Goal: Task Accomplishment & Management: Manage account settings

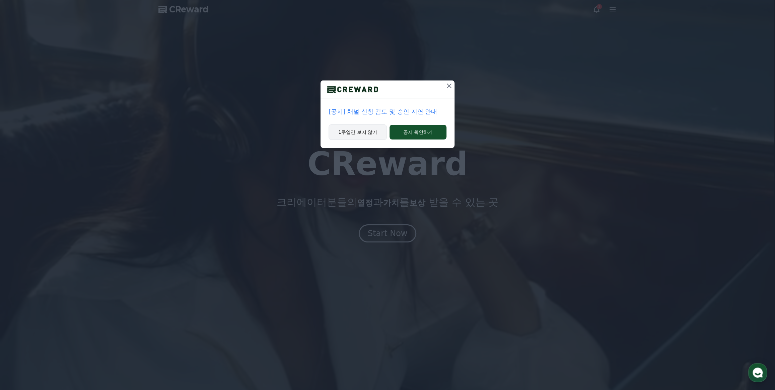
click at [370, 131] on button "1주일간 보지 않기" at bounding box center [358, 131] width 58 height 15
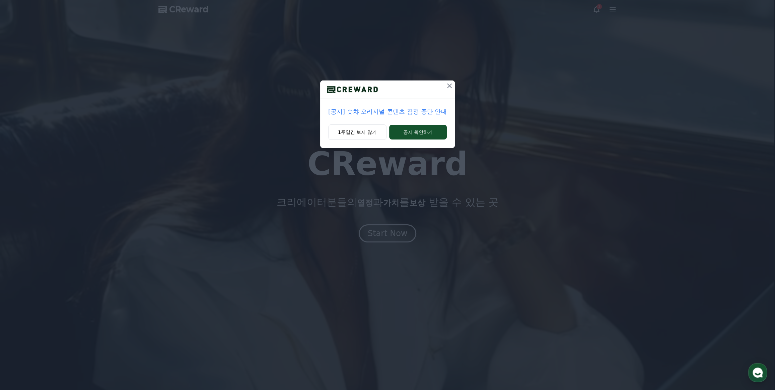
click at [598, 10] on div "[공지] 숏챠 오리지널 콘텐츠 잠정 중단 안내 1주일간 보지 않기 공지 확인하기" at bounding box center [387, 79] width 775 height 158
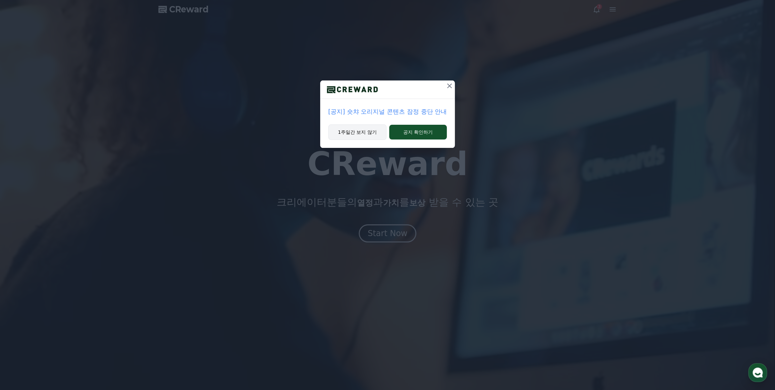
click at [359, 131] on button "1주일간 보지 않기" at bounding box center [357, 131] width 58 height 15
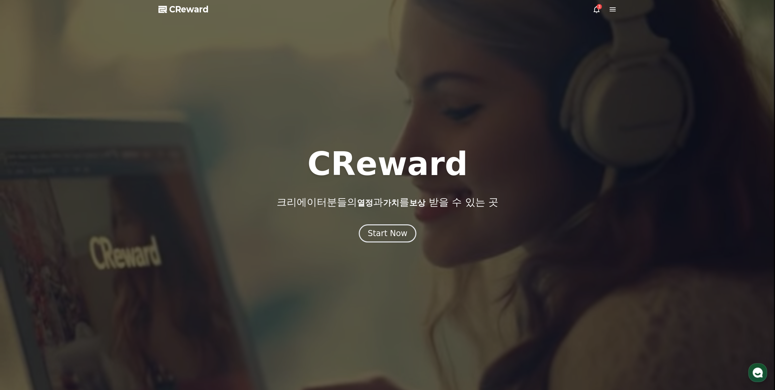
click at [598, 5] on div "3" at bounding box center [599, 6] width 5 height 5
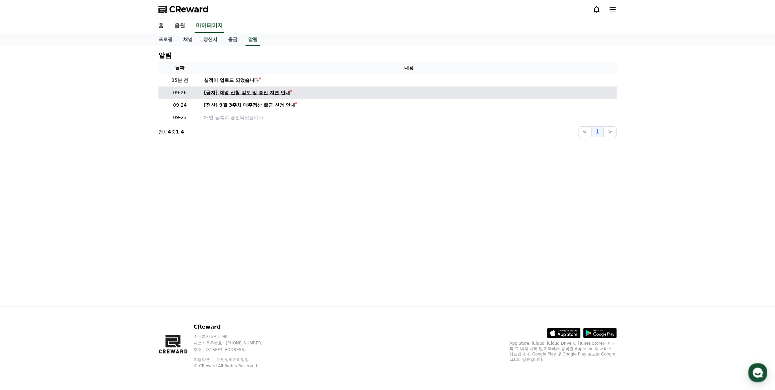
click at [243, 91] on div "[공지] 채널 신청 검토 및 승인 지연 안내" at bounding box center [247, 92] width 86 height 7
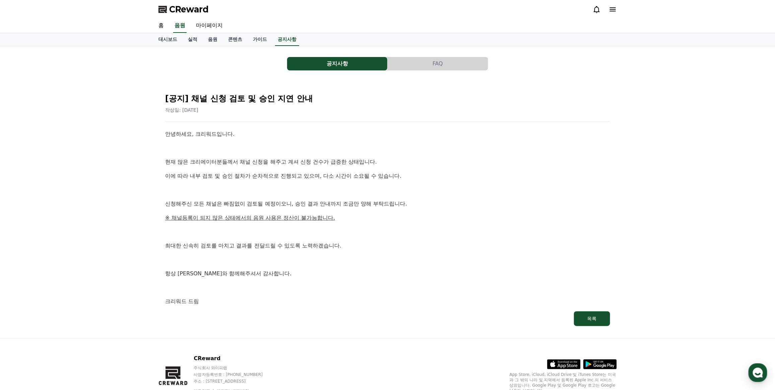
click at [202, 9] on span "CReward" at bounding box center [189, 9] width 40 height 11
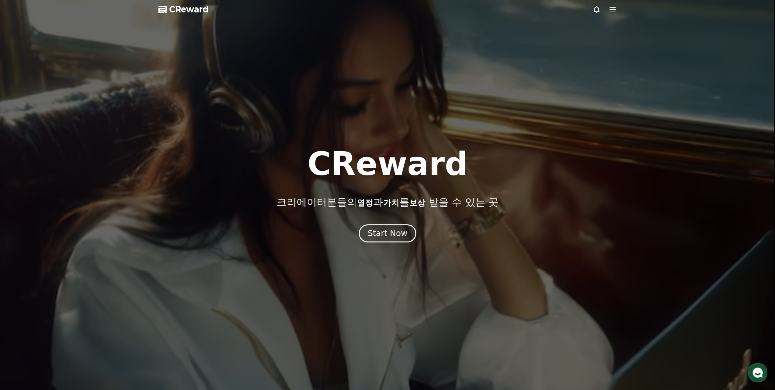
click at [603, 1] on div at bounding box center [387, 195] width 775 height 390
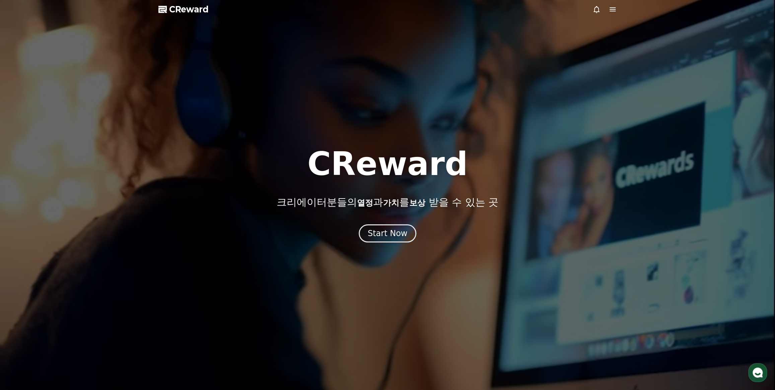
click at [597, 9] on icon at bounding box center [597, 9] width 8 height 8
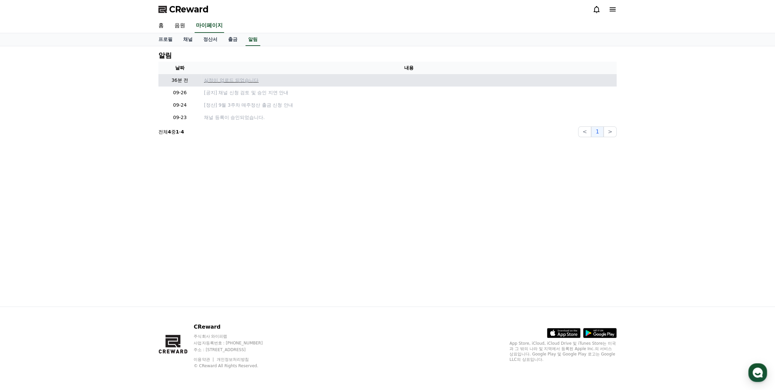
click at [227, 81] on p "실적이 업로드 되었습니다" at bounding box center [409, 80] width 410 height 7
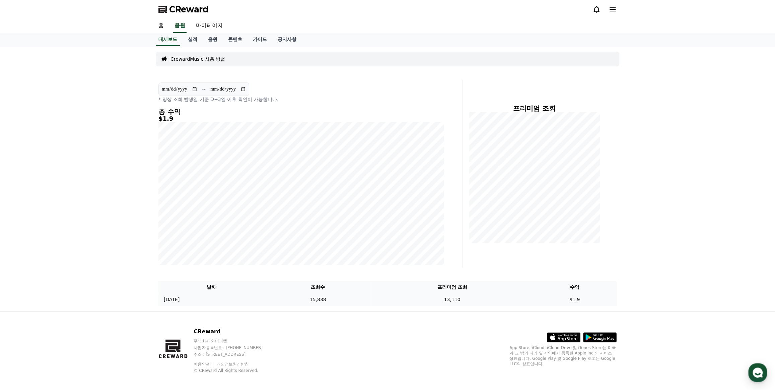
click at [573, 298] on td "$1.9" at bounding box center [575, 299] width 84 height 12
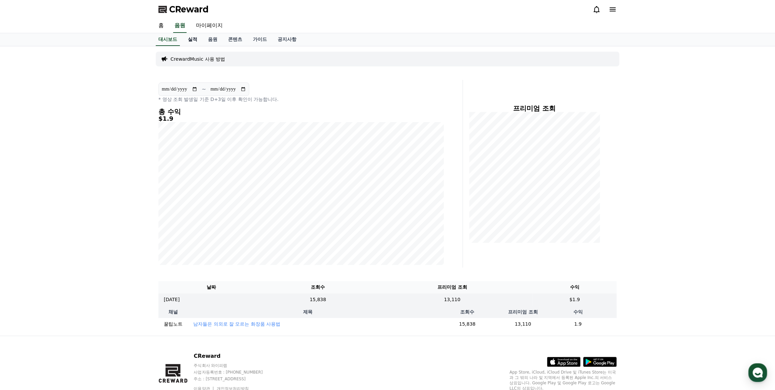
click at [190, 38] on link "실적" at bounding box center [193, 39] width 20 height 13
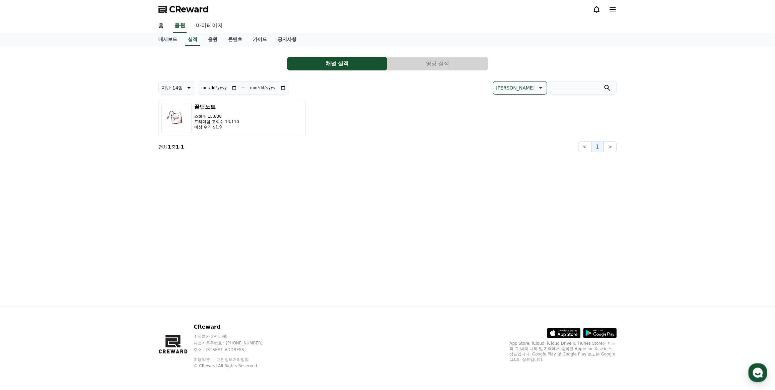
click at [212, 23] on link "마이페이지" at bounding box center [210, 26] width 38 height 14
select select "**********"
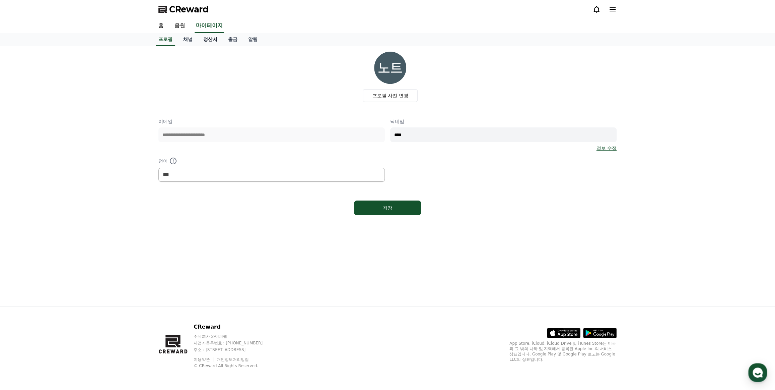
click at [218, 37] on link "정산서" at bounding box center [210, 39] width 25 height 13
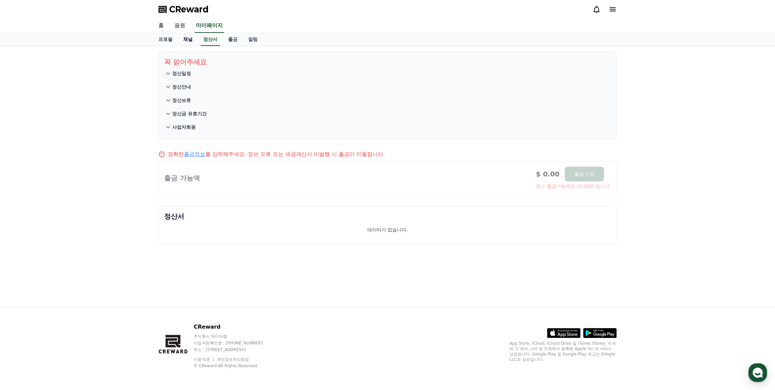
click at [185, 37] on link "채널" at bounding box center [188, 39] width 20 height 13
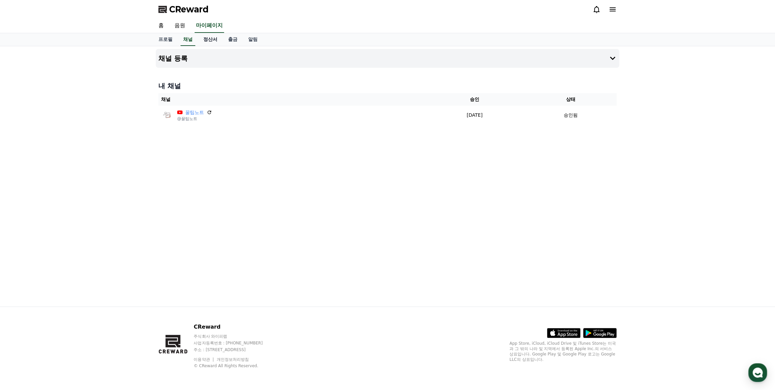
click at [207, 37] on link "정산서" at bounding box center [210, 39] width 25 height 13
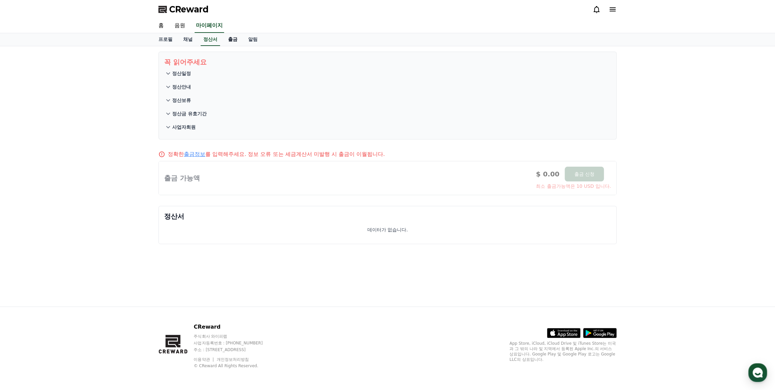
click at [225, 37] on link "출금" at bounding box center [233, 39] width 20 height 13
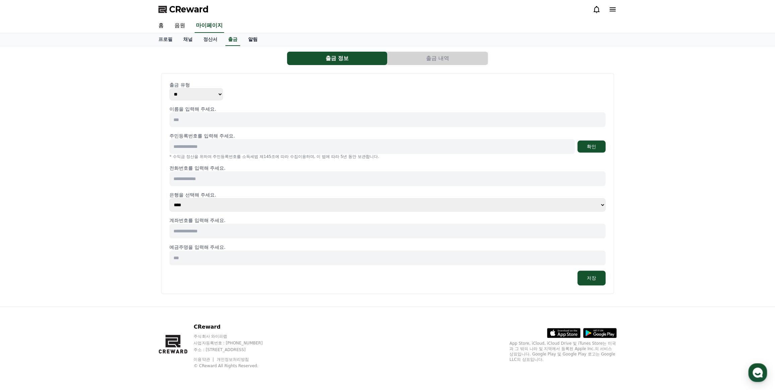
click at [252, 37] on link "알림" at bounding box center [253, 39] width 20 height 13
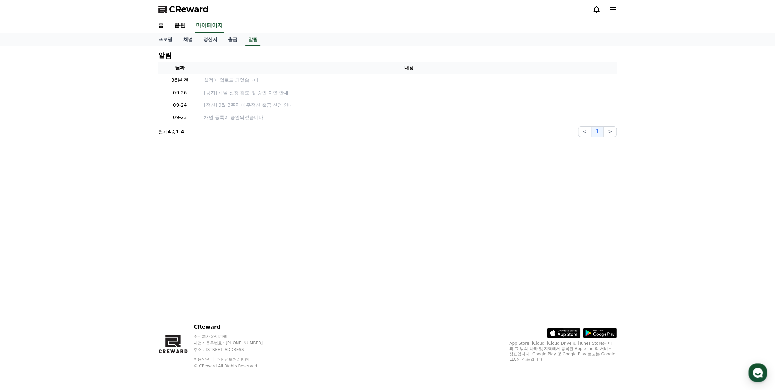
click at [185, 10] on span "CReward" at bounding box center [189, 9] width 40 height 11
